Goal: Information Seeking & Learning: Learn about a topic

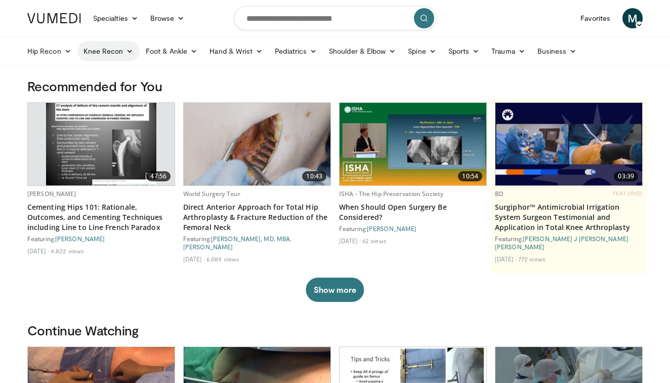
click at [124, 51] on link "Knee Recon" at bounding box center [108, 51] width 62 height 20
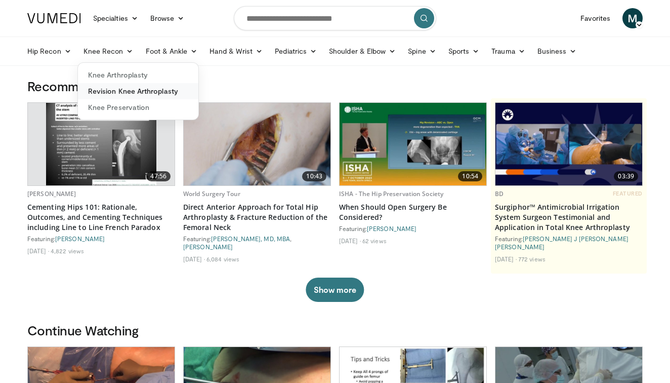
click at [140, 91] on link "Revision Knee Arthroplasty" at bounding box center [138, 91] width 121 height 16
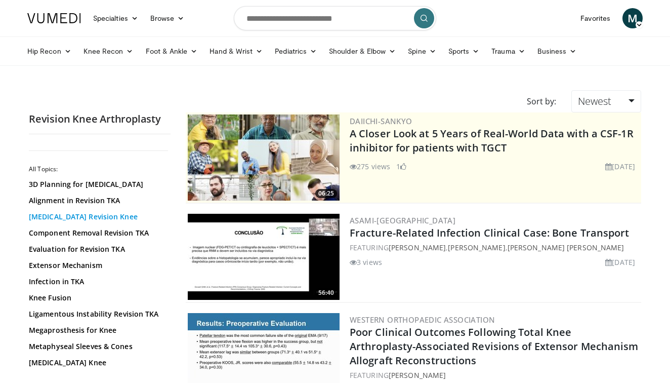
click at [74, 215] on link "[MEDICAL_DATA] Revision Knee" at bounding box center [97, 217] width 137 height 10
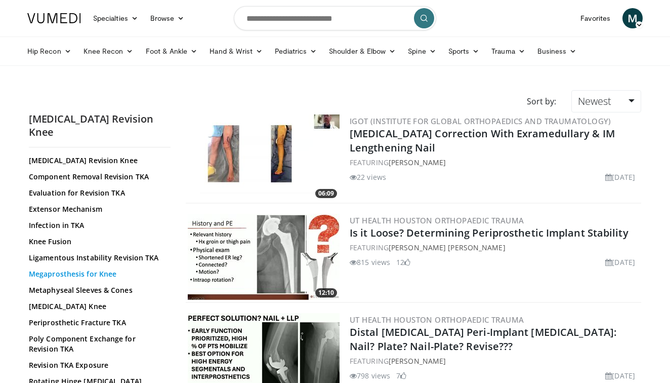
scroll to position [73, 0]
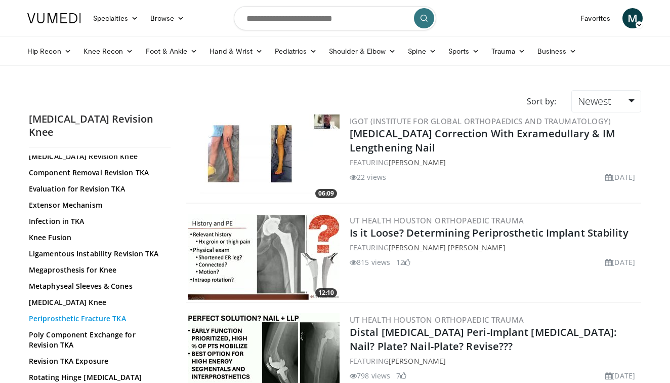
click at [60, 313] on link "Periprosthetic Fracture TKA" at bounding box center [97, 318] width 137 height 10
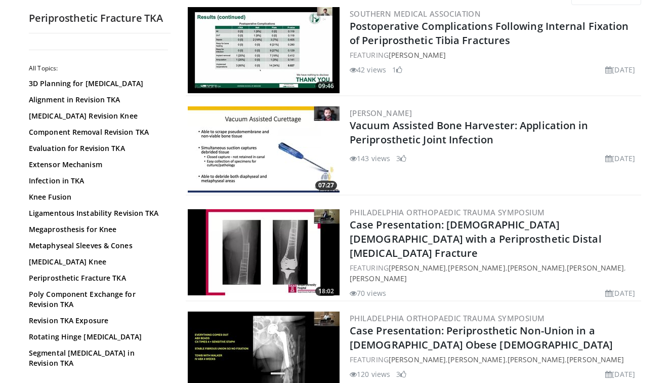
scroll to position [111, 0]
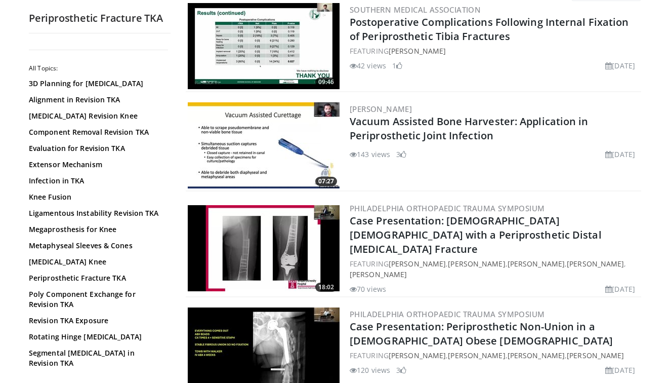
click at [269, 242] on img at bounding box center [264, 248] width 152 height 86
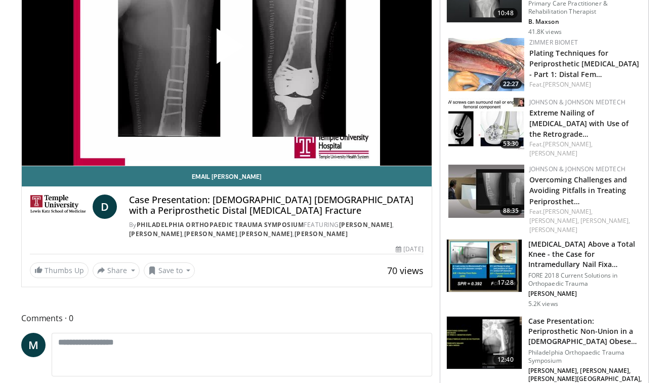
scroll to position [146, 0]
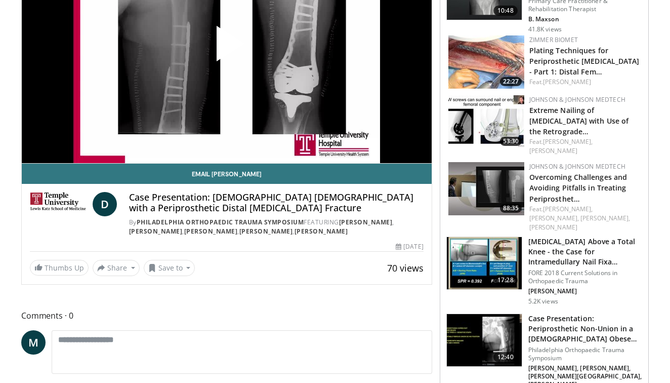
click at [494, 237] on img at bounding box center [484, 263] width 75 height 53
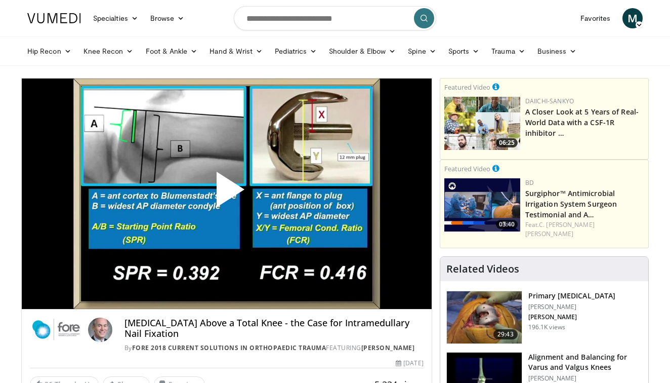
click at [227, 193] on span "Video Player" at bounding box center [227, 193] width 0 height 0
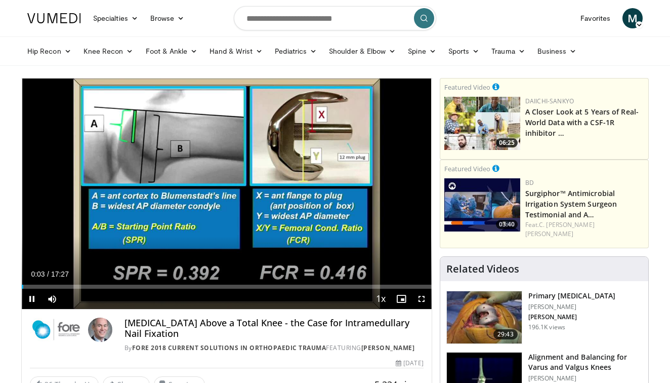
click at [421, 297] on span "Video Player" at bounding box center [422, 299] width 20 height 20
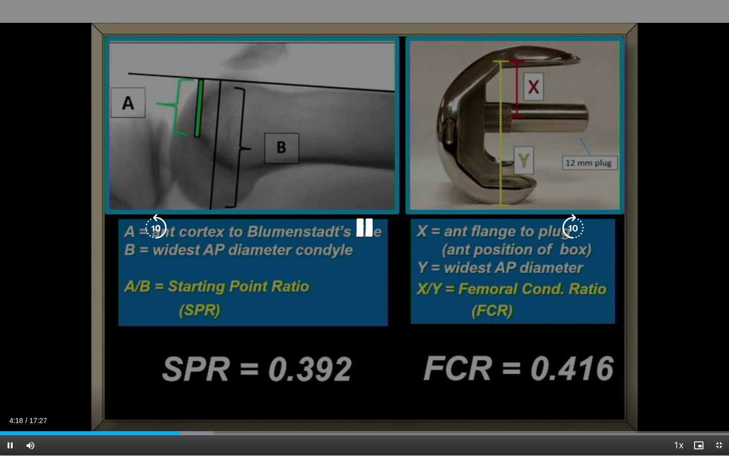
click at [592, 382] on div "10 seconds Tap to unmute" at bounding box center [364, 227] width 729 height 455
click at [362, 232] on icon "Video Player" at bounding box center [364, 228] width 28 height 28
click at [325, 216] on div "10 seconds Tap to unmute" at bounding box center [364, 227] width 729 height 455
click at [364, 197] on div "10 seconds Tap to unmute" at bounding box center [364, 227] width 729 height 455
click at [244, 134] on div "10 seconds Tap to unmute" at bounding box center [364, 227] width 729 height 455
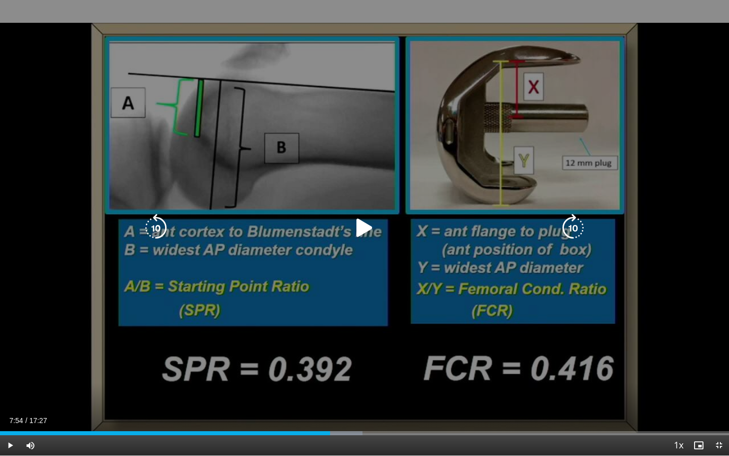
click at [330, 293] on div "10 seconds Tap to unmute" at bounding box center [364, 227] width 729 height 455
click at [64, 230] on div "10 seconds Tap to unmute" at bounding box center [364, 227] width 729 height 455
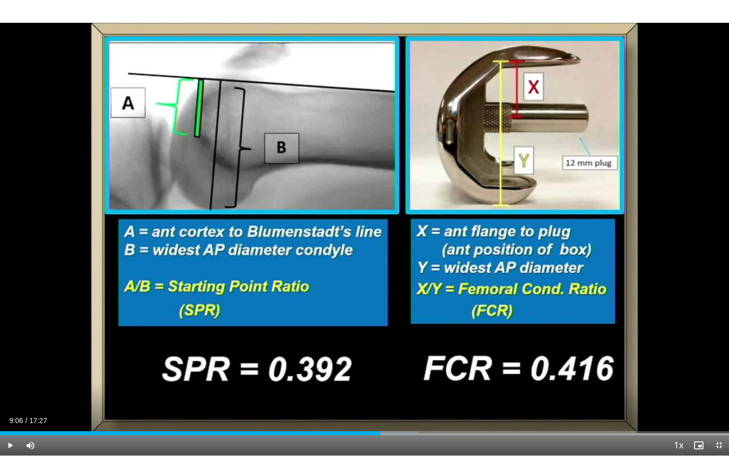
click at [9, 382] on span "Video Player" at bounding box center [10, 445] width 20 height 20
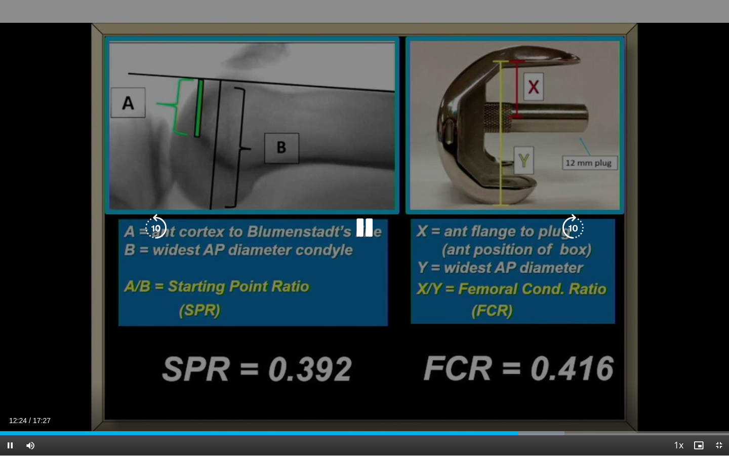
click at [368, 231] on icon "Video Player" at bounding box center [364, 228] width 28 height 28
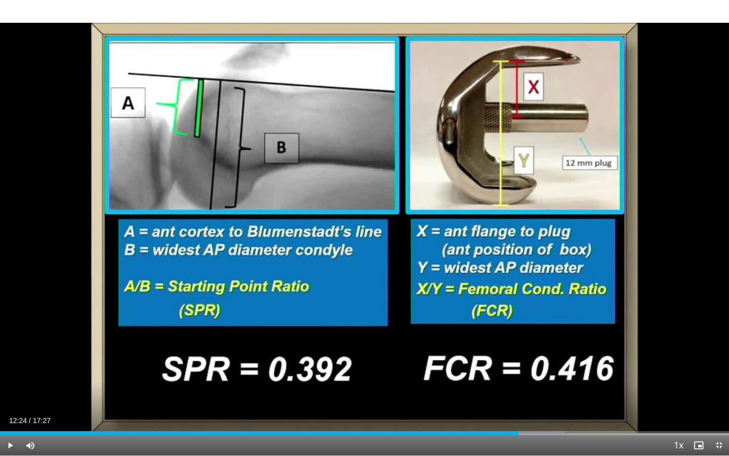
click at [368, 231] on div "10 seconds Tap to unmute" at bounding box center [364, 227] width 729 height 455
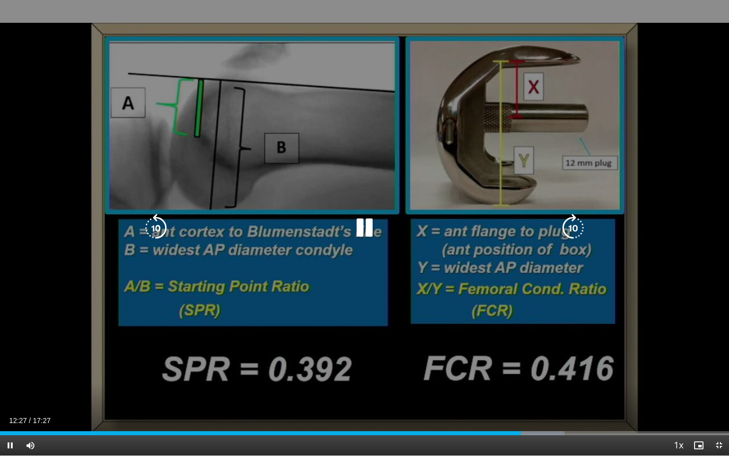
click at [439, 207] on div "10 seconds Tap to unmute" at bounding box center [364, 227] width 729 height 455
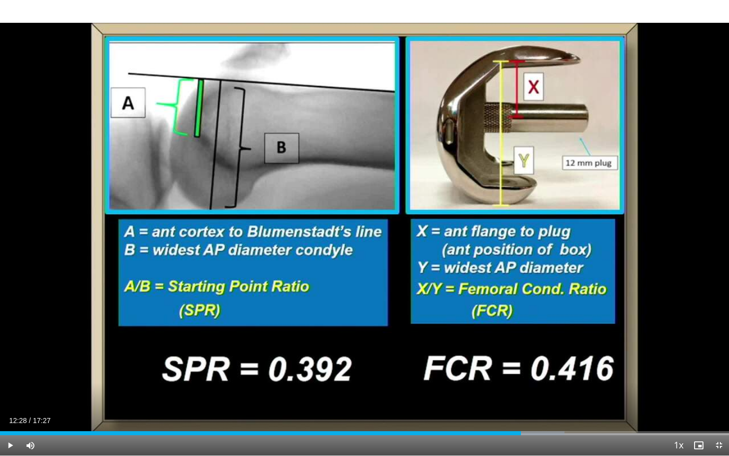
click at [439, 207] on div "10 seconds Tap to unmute" at bounding box center [364, 227] width 729 height 455
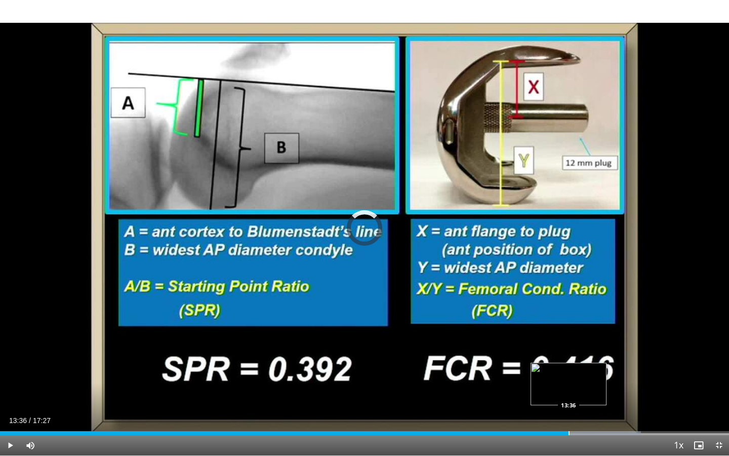
click at [569, 382] on div "Progress Bar" at bounding box center [569, 433] width 1 height 4
click at [557, 382] on div "Loaded : 89.86% 13:19 13:19" at bounding box center [364, 430] width 729 height 10
click at [545, 382] on div "Progress Bar" at bounding box center [545, 433] width 1 height 4
click at [533, 382] on div "Progress Bar" at bounding box center [533, 433] width 1 height 4
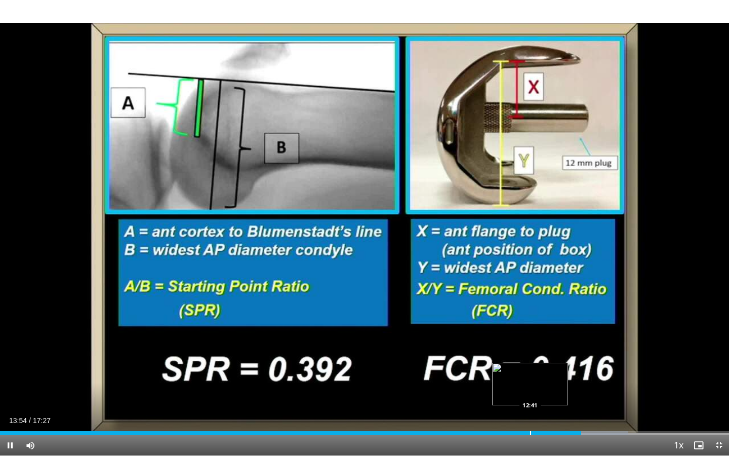
click at [530, 382] on div "13:54" at bounding box center [290, 433] width 581 height 4
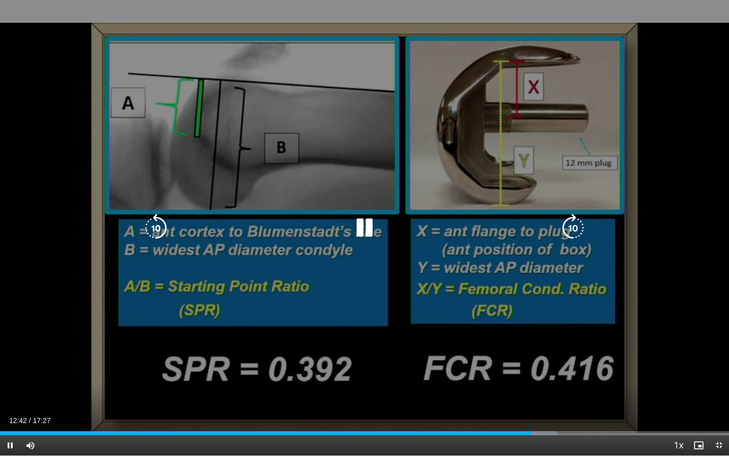
click at [427, 284] on div "10 seconds Tap to unmute" at bounding box center [364, 227] width 729 height 455
click at [367, 230] on icon "Video Player" at bounding box center [364, 228] width 28 height 28
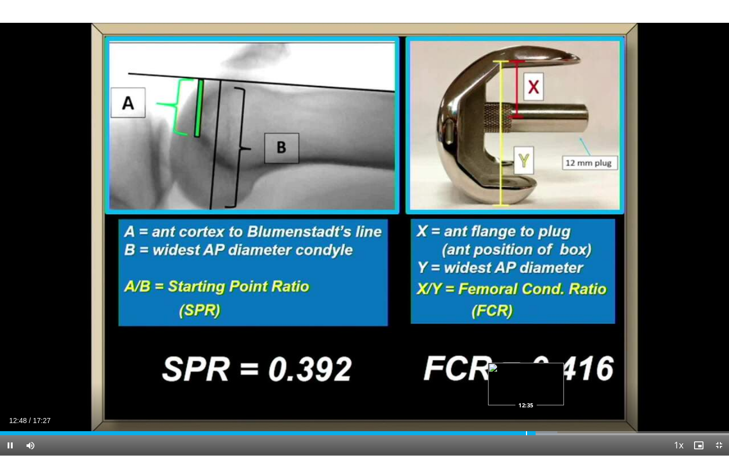
click at [526, 382] on div "Progress Bar" at bounding box center [526, 433] width 1 height 4
click at [446, 382] on div "Current Time 12:41 / Duration 17:27 Pause Skip Backward Skip Forward Mute 100% …" at bounding box center [364, 445] width 729 height 20
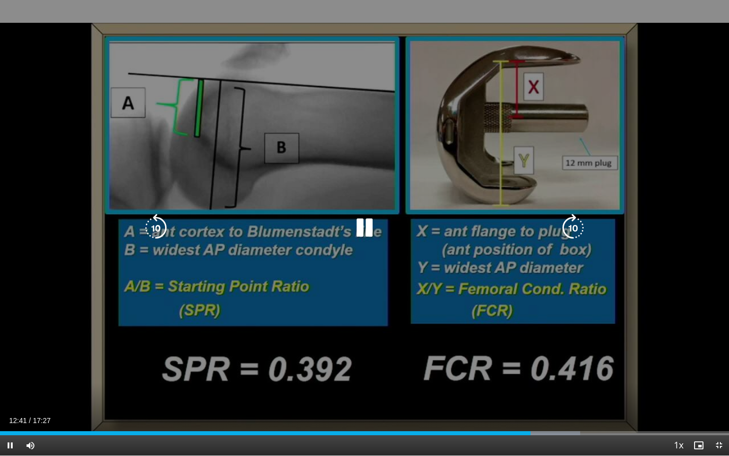
click at [437, 353] on div "10 seconds Tap to unmute" at bounding box center [364, 227] width 729 height 455
click at [332, 184] on div "10 seconds Tap to unmute" at bounding box center [364, 227] width 729 height 455
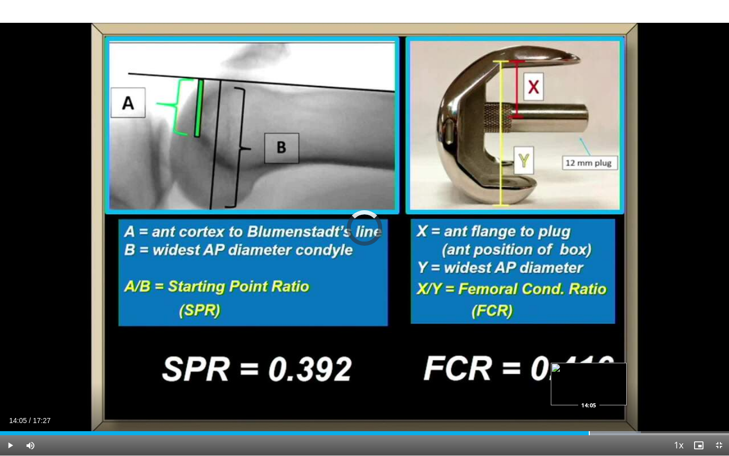
click at [589, 382] on div "Progress Bar" at bounding box center [589, 433] width 1 height 4
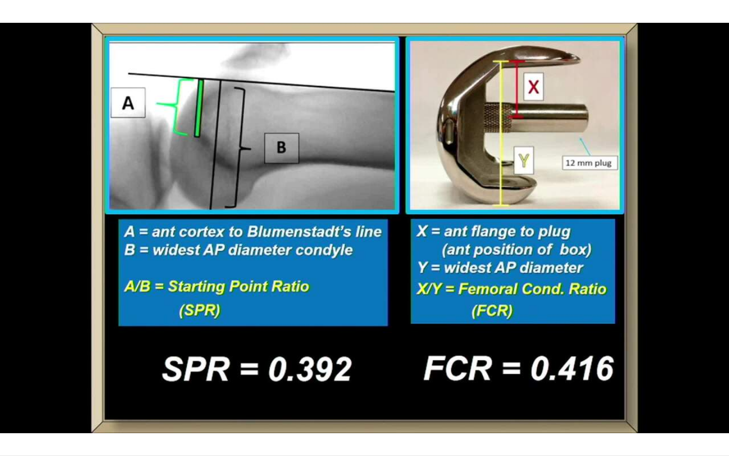
click at [346, 382] on div "10 seconds Tap to unmute" at bounding box center [364, 227] width 729 height 455
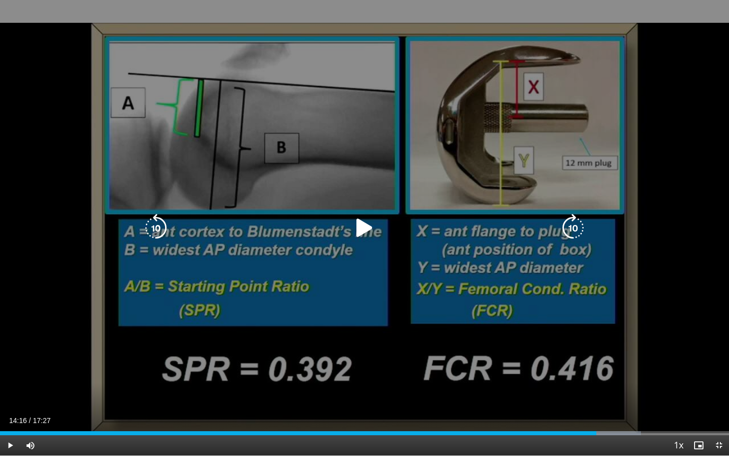
click at [364, 230] on icon "Video Player" at bounding box center [364, 228] width 28 height 28
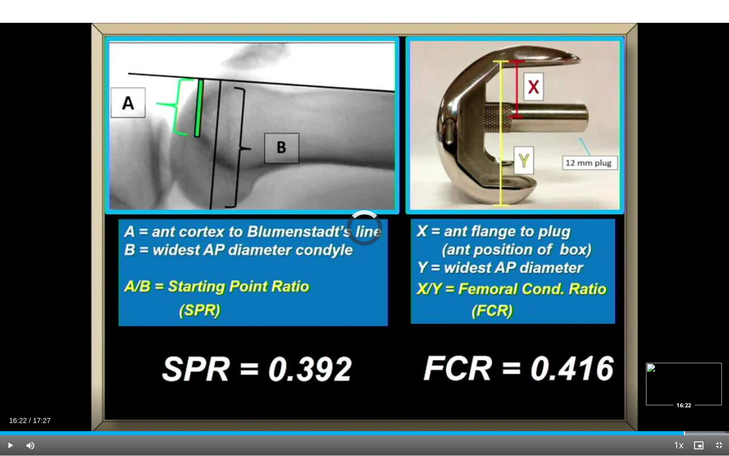
click at [670, 382] on div "Progress Bar" at bounding box center [684, 433] width 1 height 4
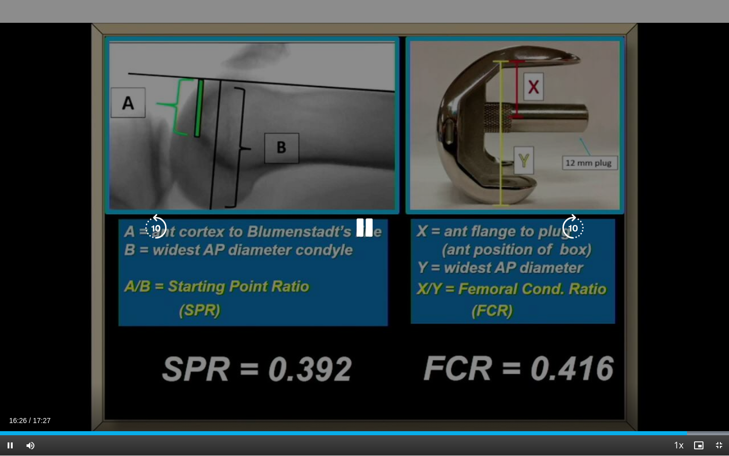
click at [591, 326] on div "10 seconds Tap to unmute" at bounding box center [364, 227] width 729 height 455
click at [220, 172] on div "10 seconds Tap to unmute" at bounding box center [364, 227] width 729 height 455
click at [327, 350] on div "10 seconds Tap to unmute" at bounding box center [364, 227] width 729 height 455
click at [241, 351] on div "10 seconds Tap to unmute" at bounding box center [364, 227] width 729 height 455
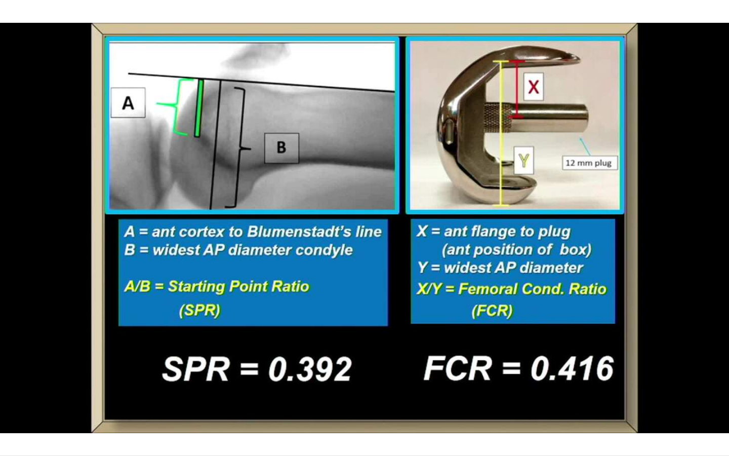
click at [92, 308] on div "10 seconds Tap to unmute" at bounding box center [364, 227] width 729 height 455
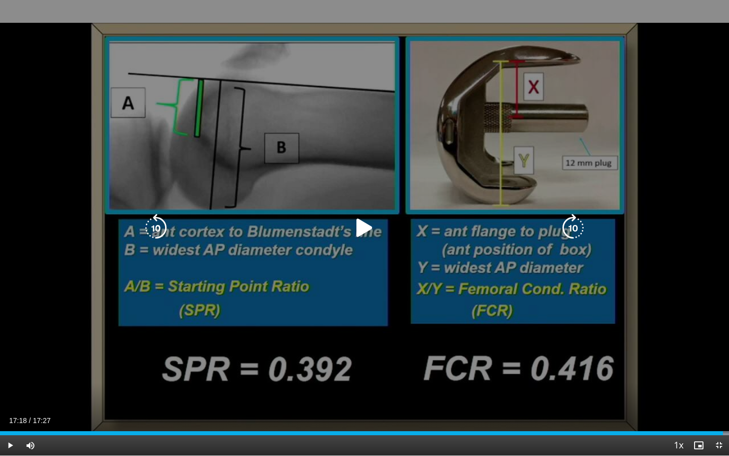
click at [365, 225] on icon "Video Player" at bounding box center [364, 228] width 28 height 28
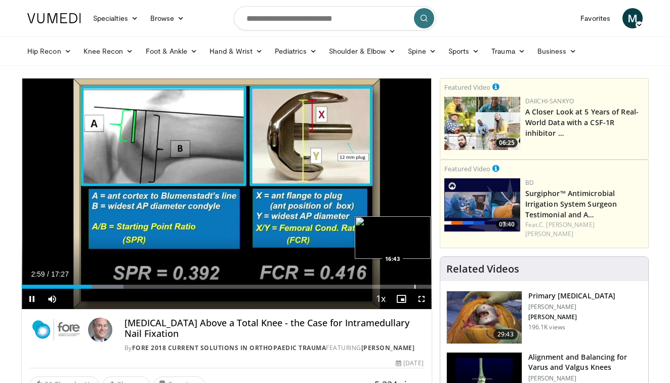
click at [415, 288] on div "Progress Bar" at bounding box center [415, 287] width 1 height 4
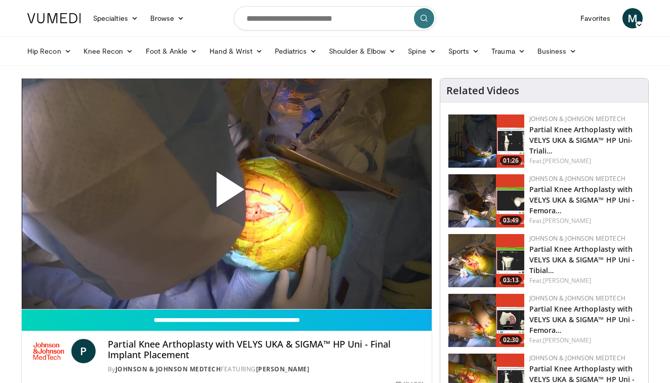
click at [227, 193] on span "Video Player" at bounding box center [227, 193] width 0 height 0
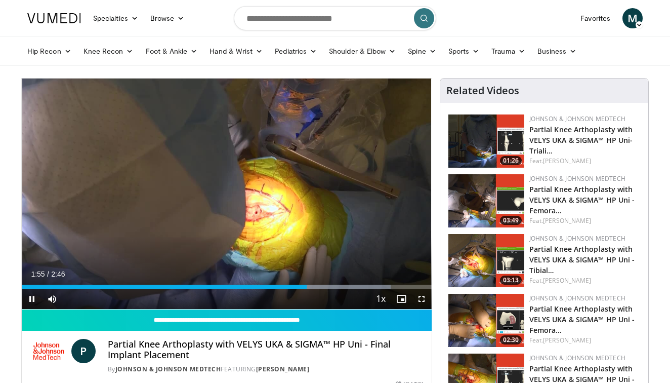
click at [421, 297] on span "Video Player" at bounding box center [422, 299] width 20 height 20
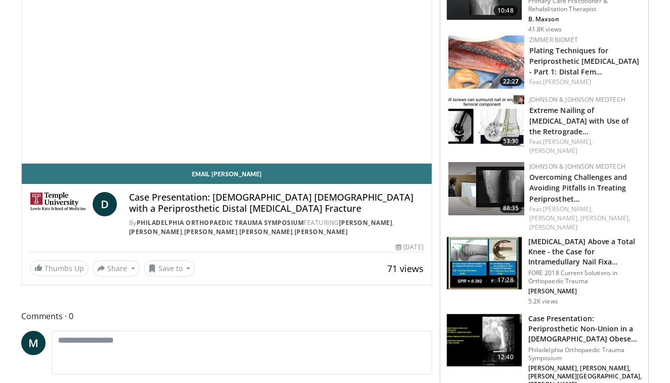
scroll to position [146, 0]
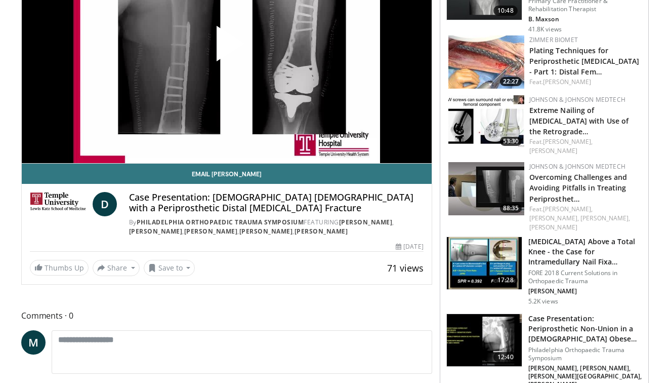
click at [486, 107] on img at bounding box center [487, 121] width 76 height 53
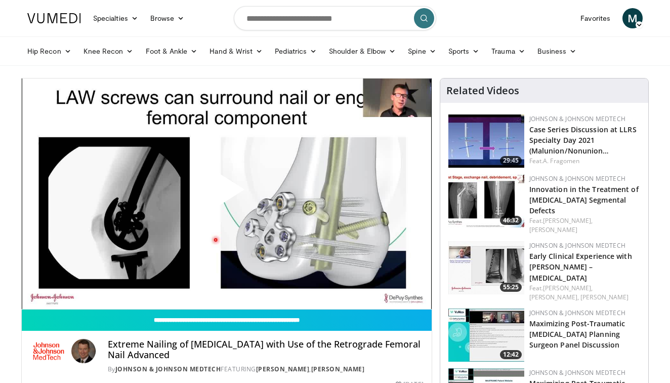
click at [227, 193] on span "Video Player" at bounding box center [227, 193] width 0 height 0
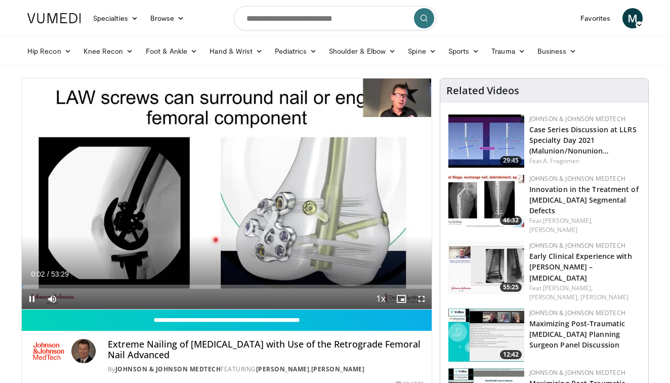
click at [422, 300] on span "Video Player" at bounding box center [422, 299] width 20 height 20
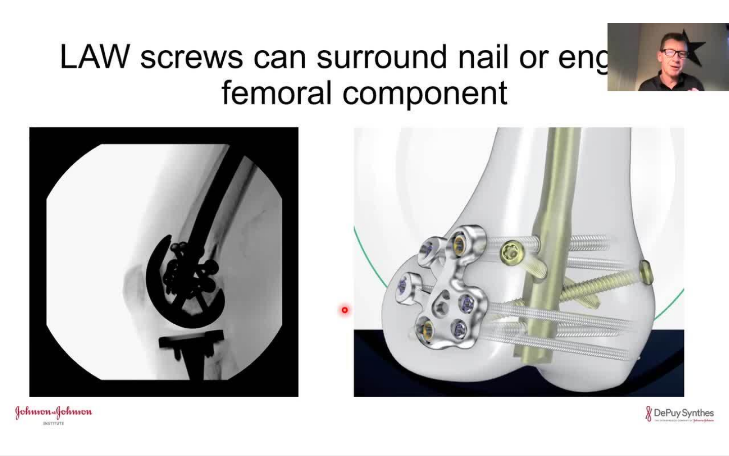
click at [311, 55] on div "10 seconds Tap to unmute" at bounding box center [364, 227] width 729 height 455
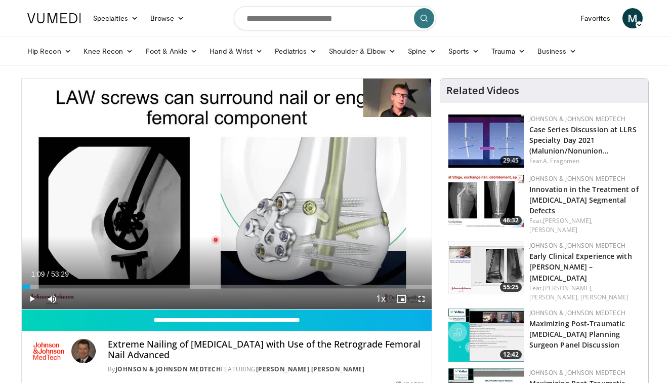
click at [421, 298] on span "Video Player" at bounding box center [422, 299] width 20 height 20
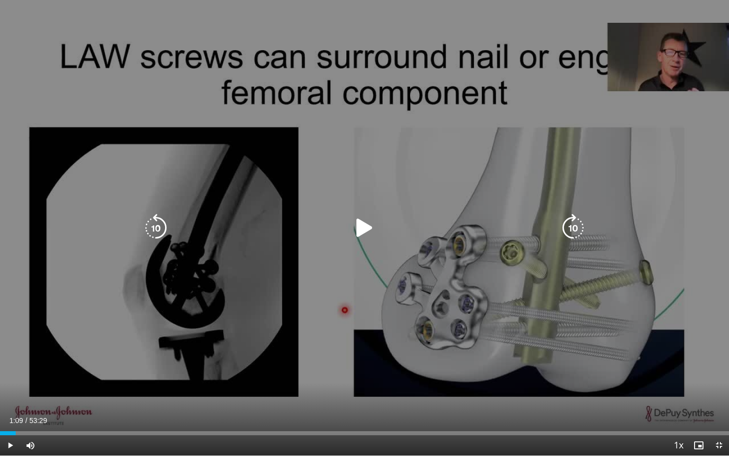
click at [359, 230] on icon "Video Player" at bounding box center [364, 228] width 28 height 28
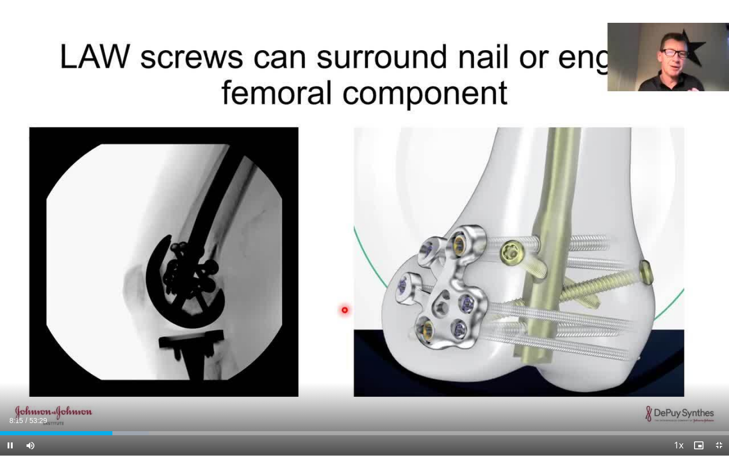
click at [409, 382] on div "Current Time 8:15 / Duration 53:29 Pause Skip Backward Skip Forward Mute Loaded…" at bounding box center [364, 445] width 729 height 20
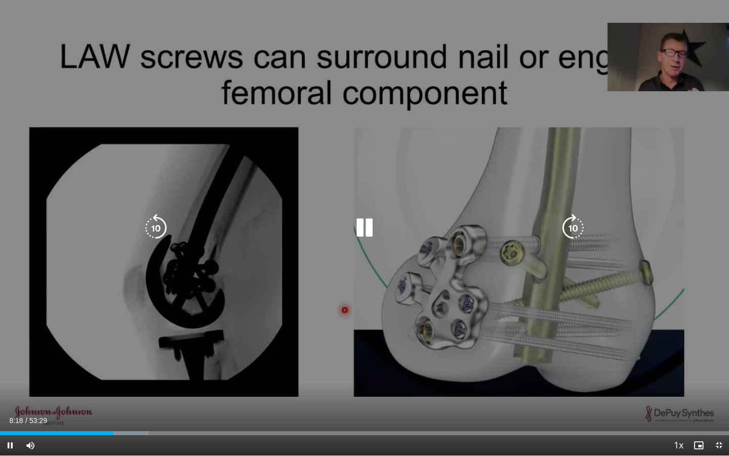
click at [391, 278] on div "10 seconds Tap to unmute" at bounding box center [364, 227] width 729 height 455
click at [362, 233] on icon "Video Player" at bounding box center [364, 228] width 28 height 28
click at [385, 182] on div "10 seconds Tap to unmute" at bounding box center [364, 227] width 729 height 455
click at [359, 226] on icon "Video Player" at bounding box center [364, 228] width 28 height 28
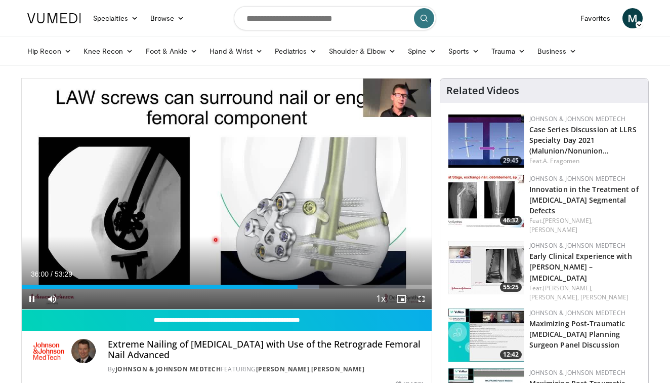
click at [425, 300] on span "Video Player" at bounding box center [422, 299] width 20 height 20
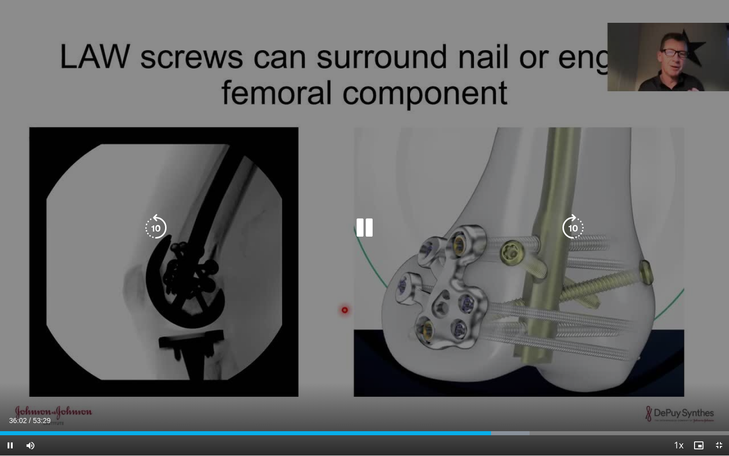
click at [293, 271] on div "10 seconds Tap to unmute" at bounding box center [364, 227] width 729 height 455
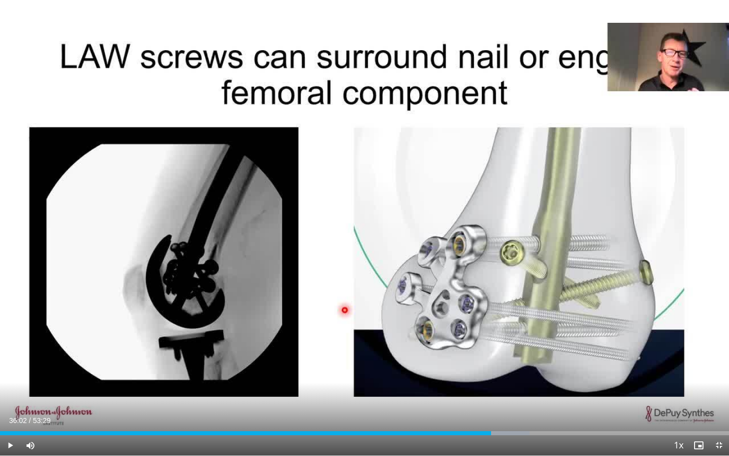
click at [285, 231] on div "Video Player" at bounding box center [364, 228] width 437 height 20
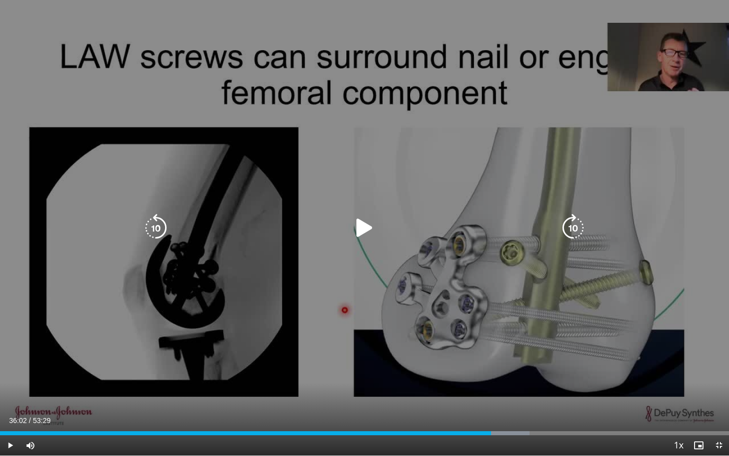
click at [359, 233] on icon "Video Player" at bounding box center [364, 228] width 28 height 28
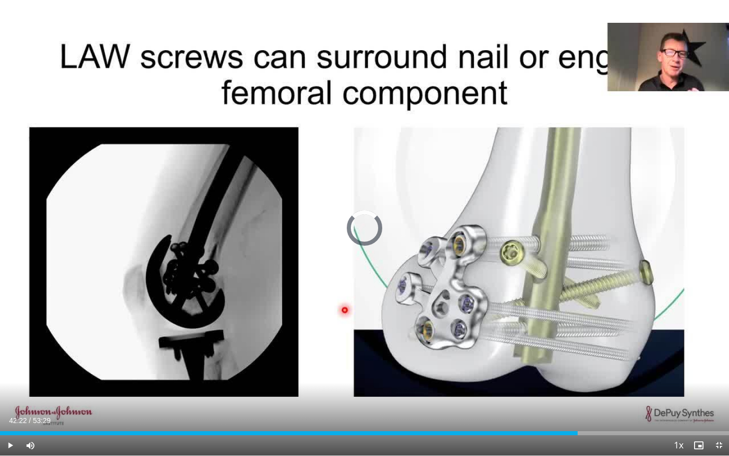
click at [578, 382] on div "Progress Bar" at bounding box center [578, 433] width 1 height 4
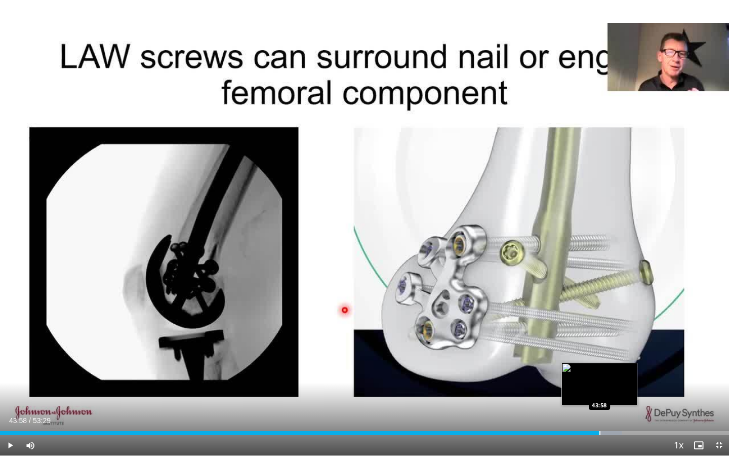
click at [600, 382] on div "Progress Bar" at bounding box center [600, 433] width 1 height 4
click at [612, 382] on div "Progress Bar" at bounding box center [612, 433] width 1 height 4
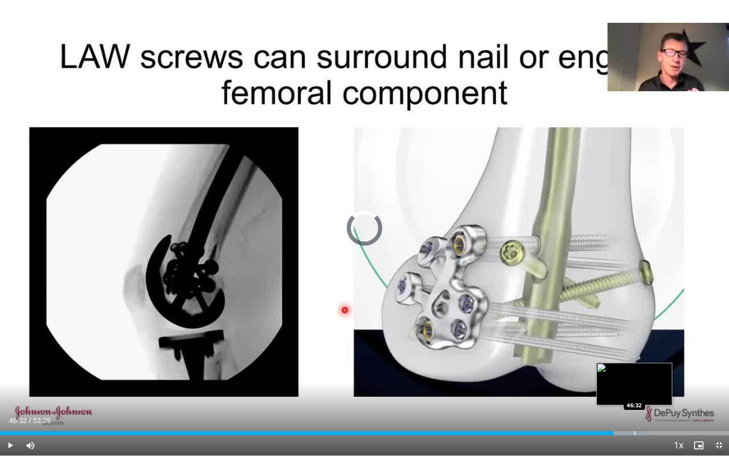
click at [634, 382] on div "Loaded : 89.12% 45:01 46:32" at bounding box center [364, 430] width 729 height 10
click at [657, 382] on div "Progress Bar" at bounding box center [657, 433] width 1 height 4
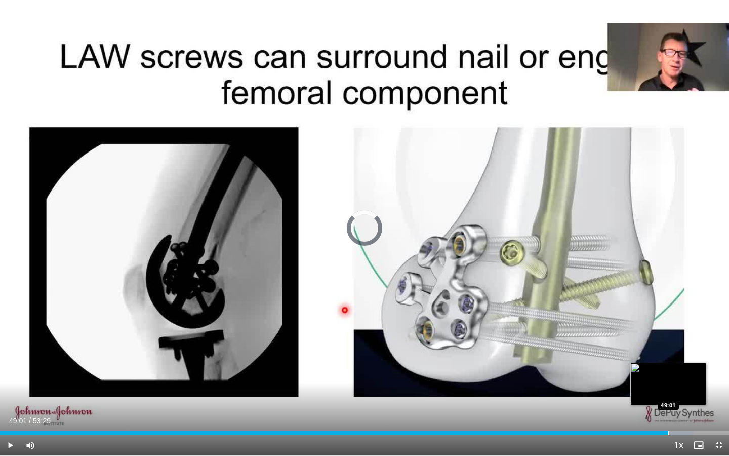
click at [668, 382] on div "Progress Bar" at bounding box center [668, 433] width 1 height 4
click at [670, 382] on div "Progress Bar" at bounding box center [682, 433] width 1 height 4
click at [670, 382] on div "Progress Bar" at bounding box center [700, 433] width 1 height 4
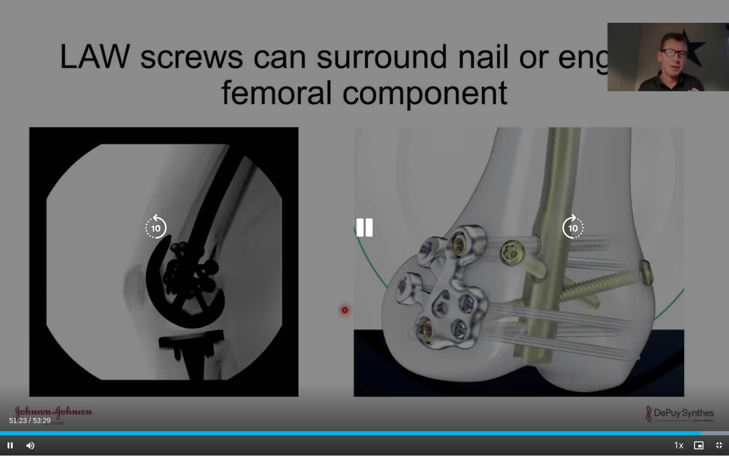
click at [670, 382] on video-js "**********" at bounding box center [364, 228] width 729 height 456
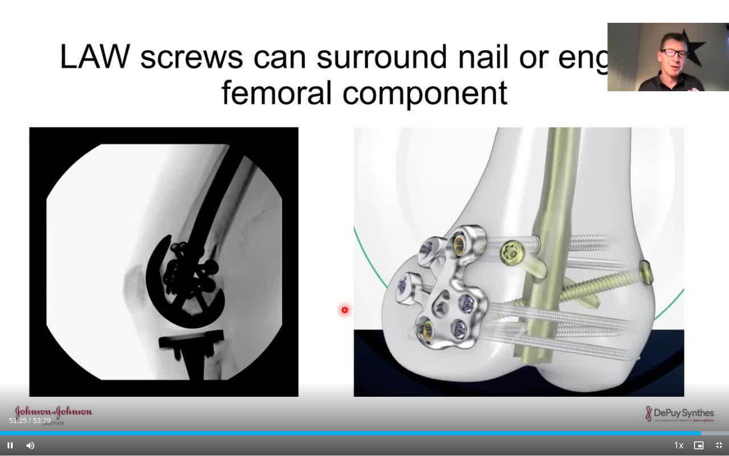
click at [670, 382] on span "Video Player" at bounding box center [719, 445] width 20 height 20
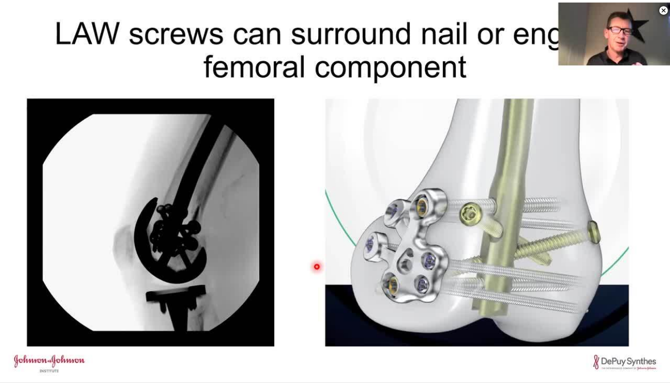
scroll to position [418, 0]
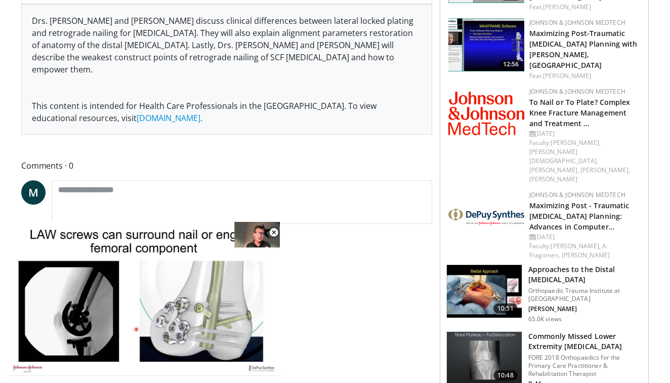
click at [477, 265] on img at bounding box center [484, 291] width 75 height 53
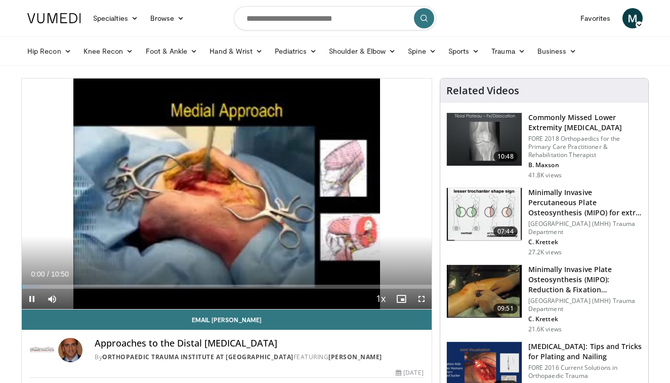
click at [421, 298] on span "Video Player" at bounding box center [422, 299] width 20 height 20
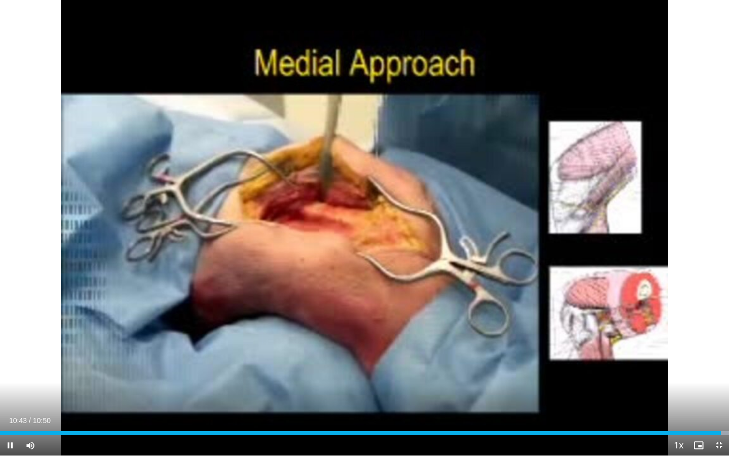
click at [670, 382] on span "Video Player" at bounding box center [719, 445] width 20 height 20
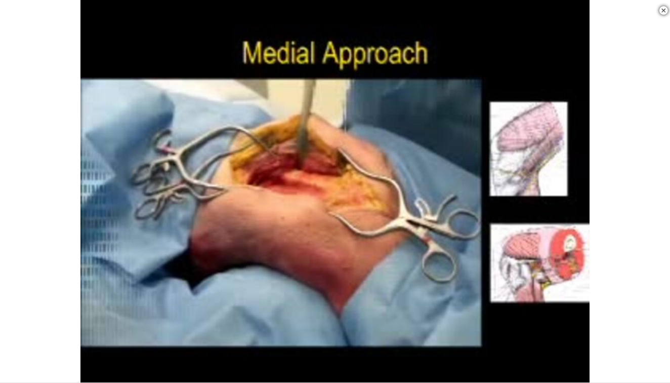
scroll to position [734, 0]
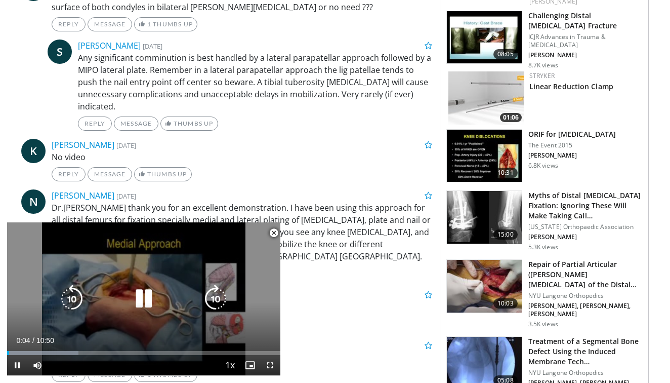
click at [147, 298] on icon "Video Player" at bounding box center [144, 299] width 28 height 28
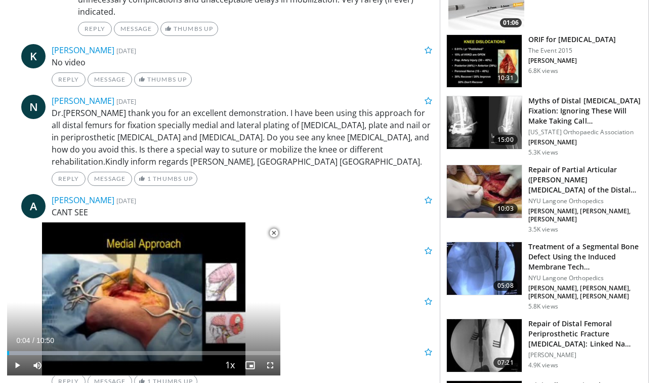
scroll to position [830, 0]
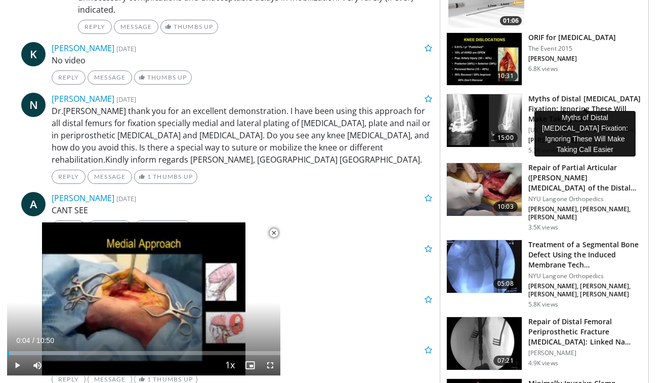
click at [539, 94] on h3 "Myths of Distal Femur Fixation: Ignoring These Will Make Taking Call…" at bounding box center [586, 109] width 114 height 30
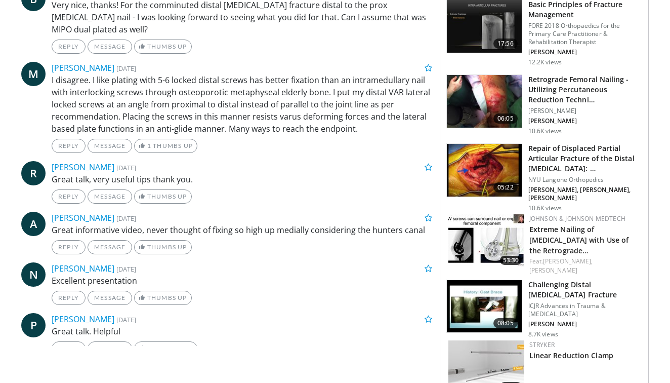
scroll to position [533, 0]
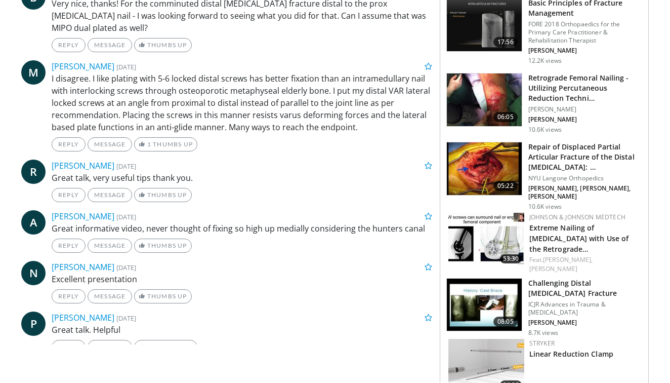
click at [476, 93] on img at bounding box center [484, 99] width 75 height 53
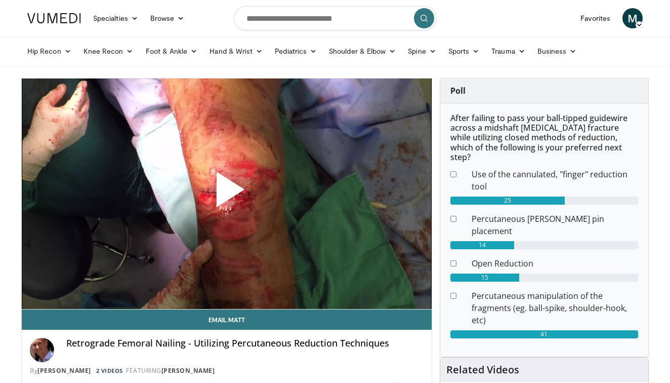
click at [227, 193] on span "Video Player" at bounding box center [227, 193] width 0 height 0
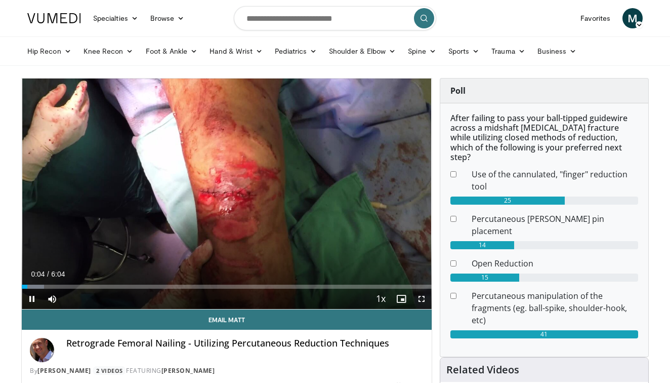
click at [422, 300] on span "Video Player" at bounding box center [422, 299] width 20 height 20
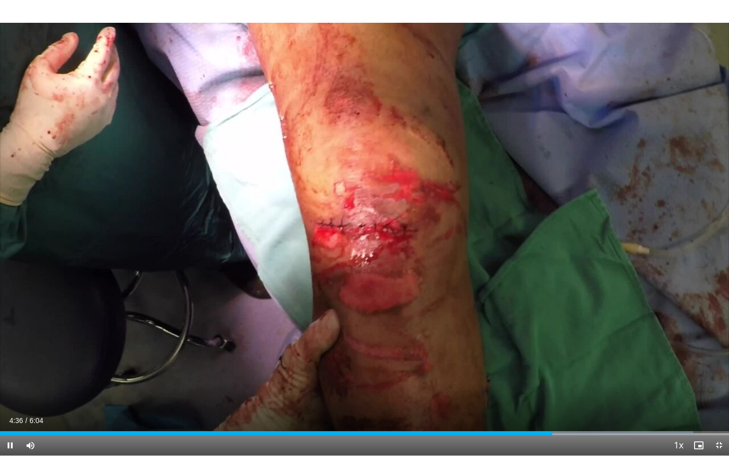
click at [670, 382] on span "Video Player" at bounding box center [719, 445] width 20 height 20
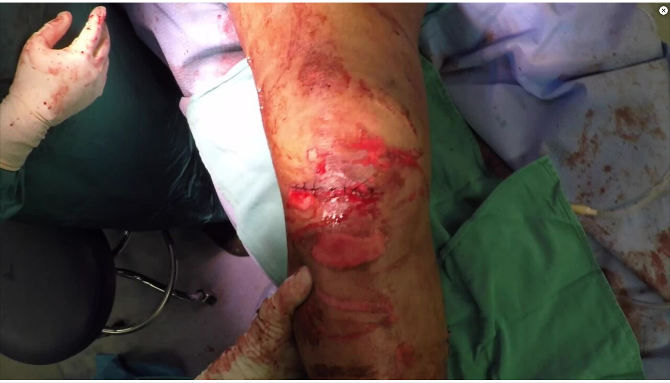
scroll to position [1381, 0]
